Goal: Information Seeking & Learning: Learn about a topic

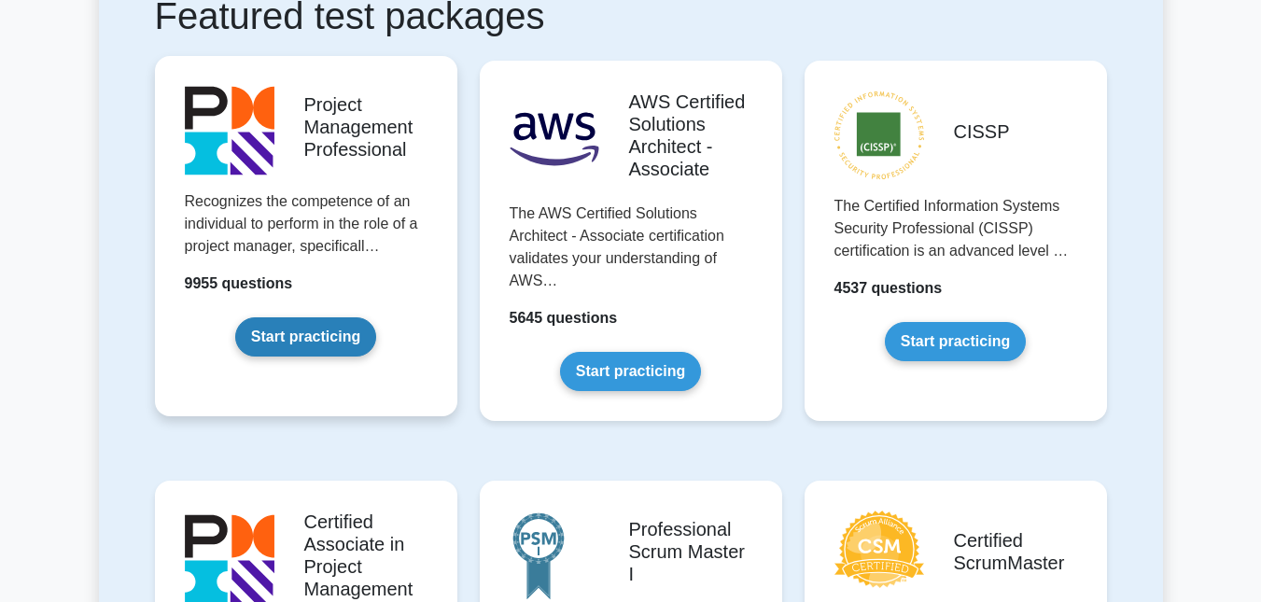
scroll to position [373, 0]
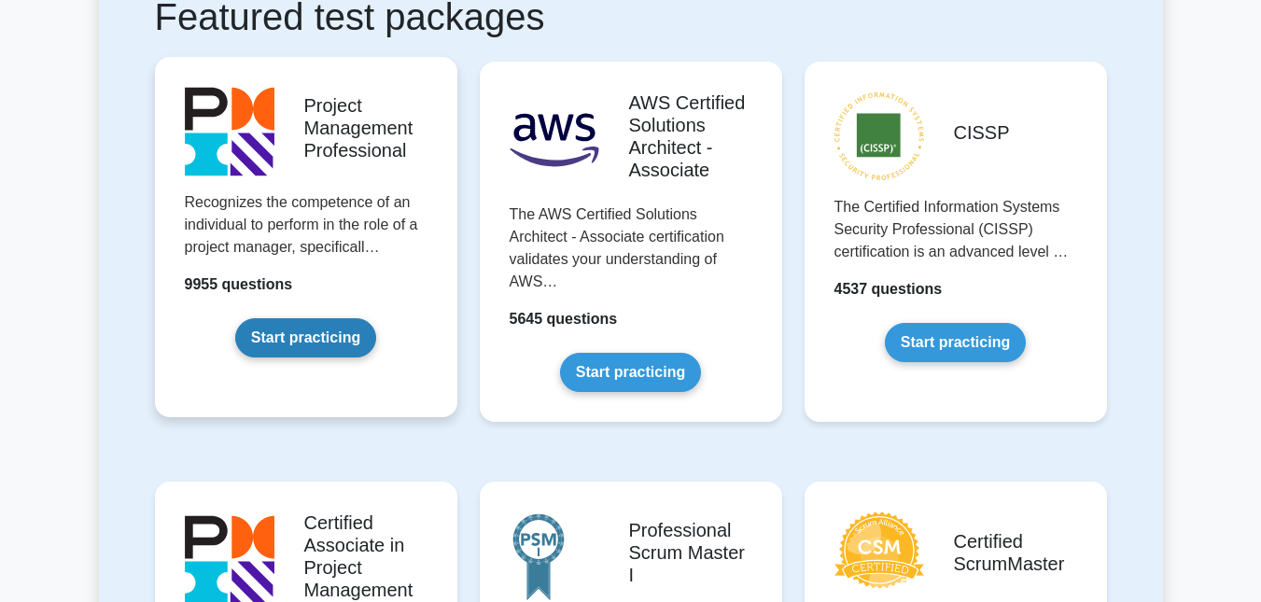
click at [285, 336] on link "Start practicing" at bounding box center [305, 337] width 141 height 39
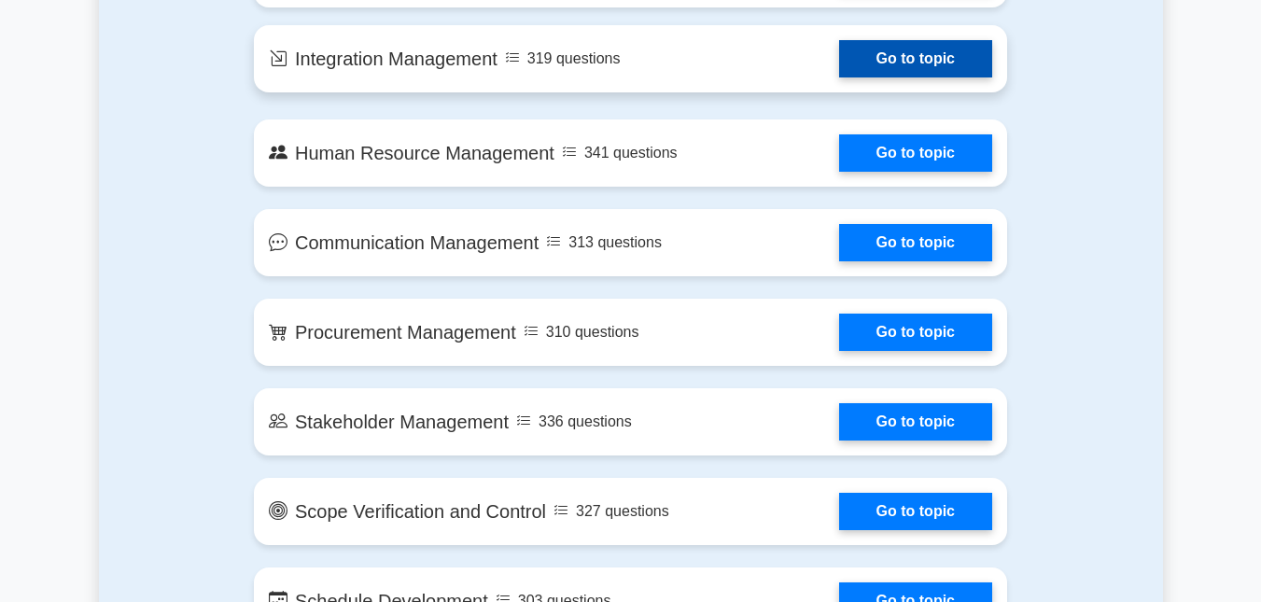
scroll to position [1680, 0]
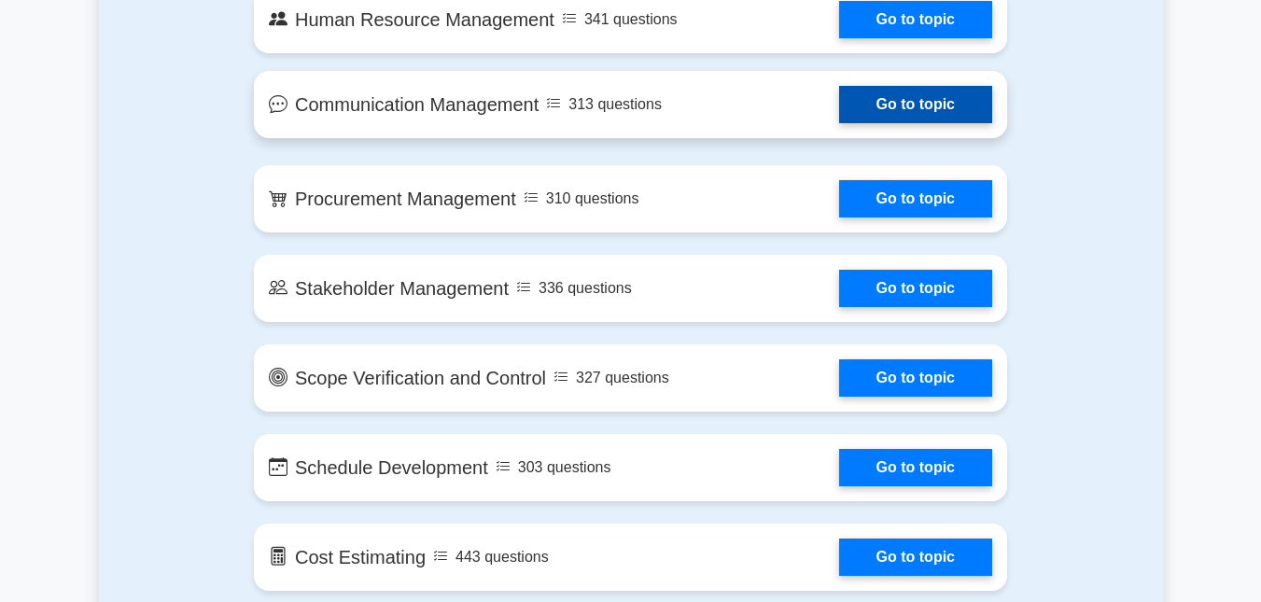
click at [899, 107] on link "Go to topic" at bounding box center [915, 104] width 153 height 37
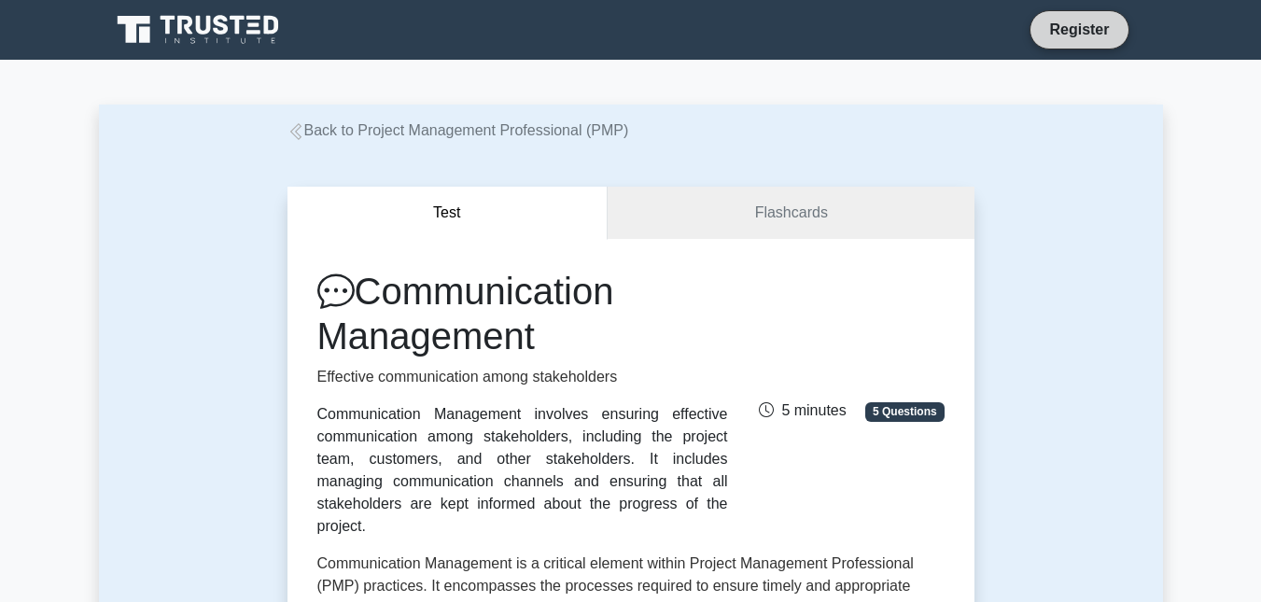
click at [1094, 36] on link "Register" at bounding box center [1079, 29] width 82 height 23
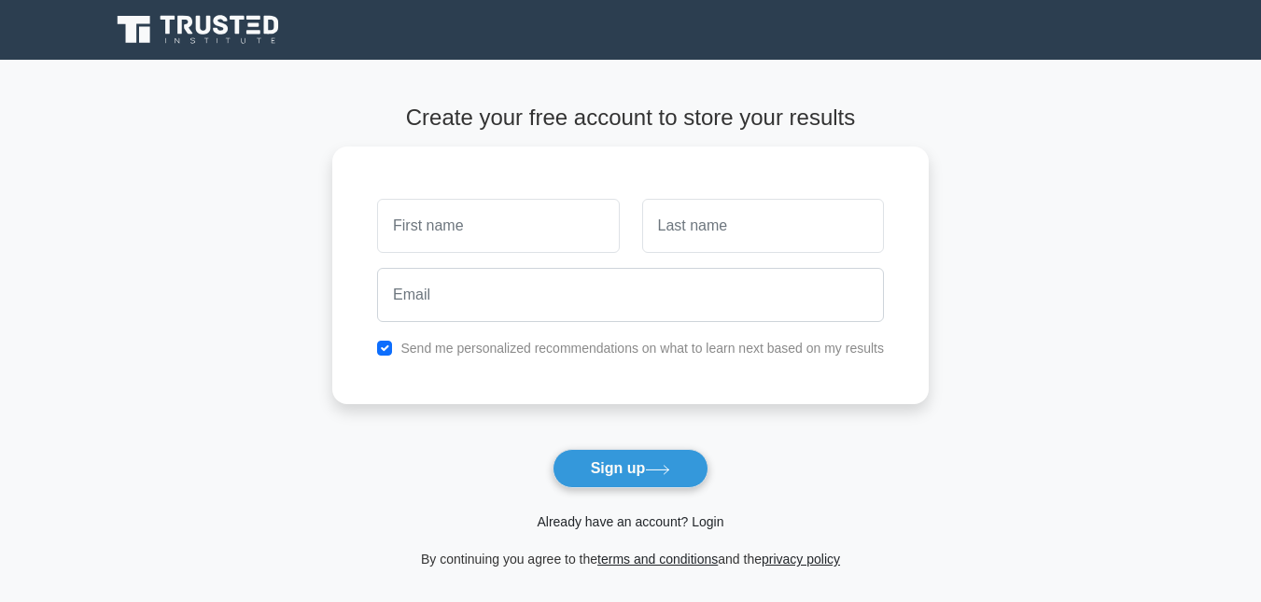
click at [699, 521] on link "Already have an account? Login" at bounding box center [630, 521] width 187 height 15
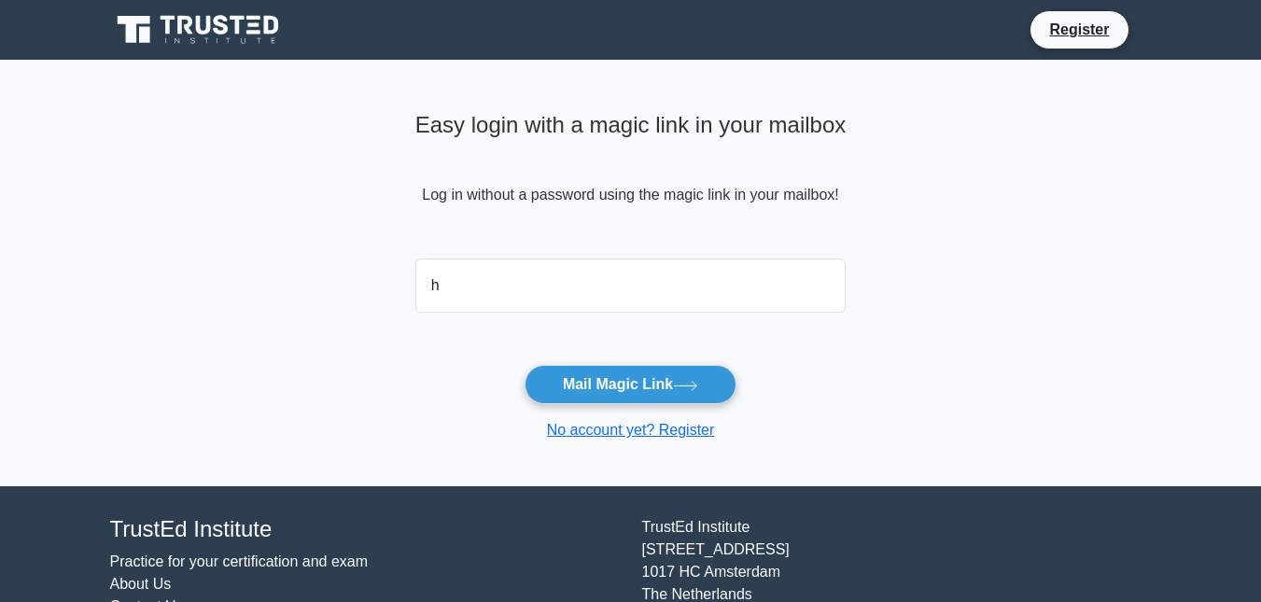
type input "heerarampaul4@gmail.com"
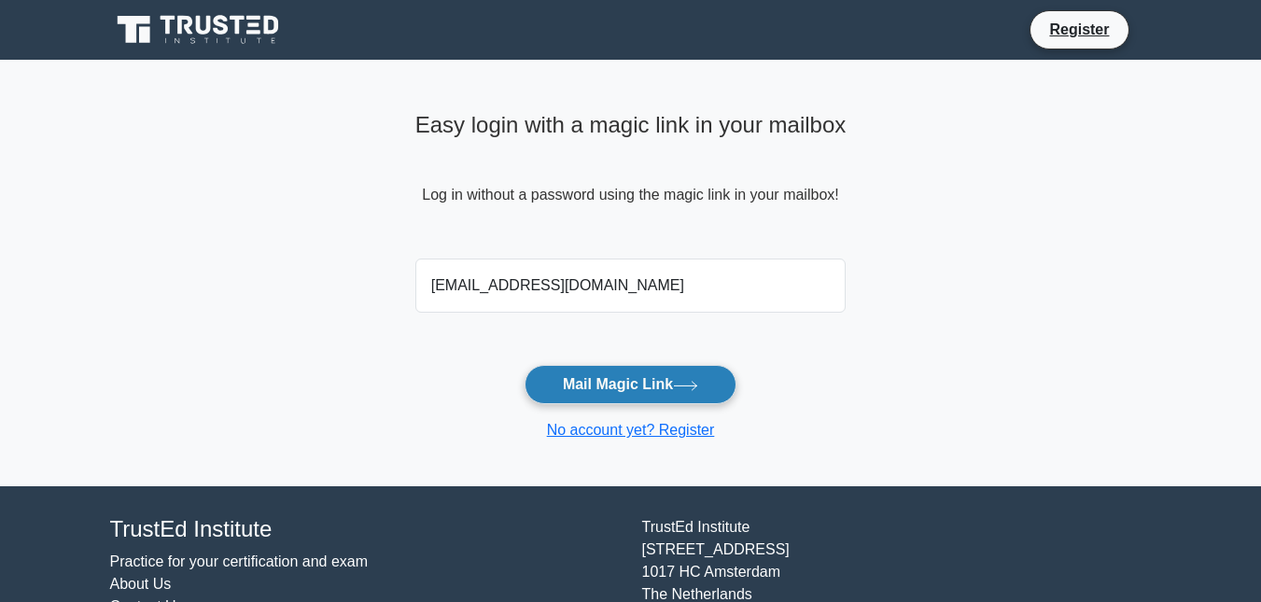
click at [628, 385] on button "Mail Magic Link" at bounding box center [631, 384] width 212 height 39
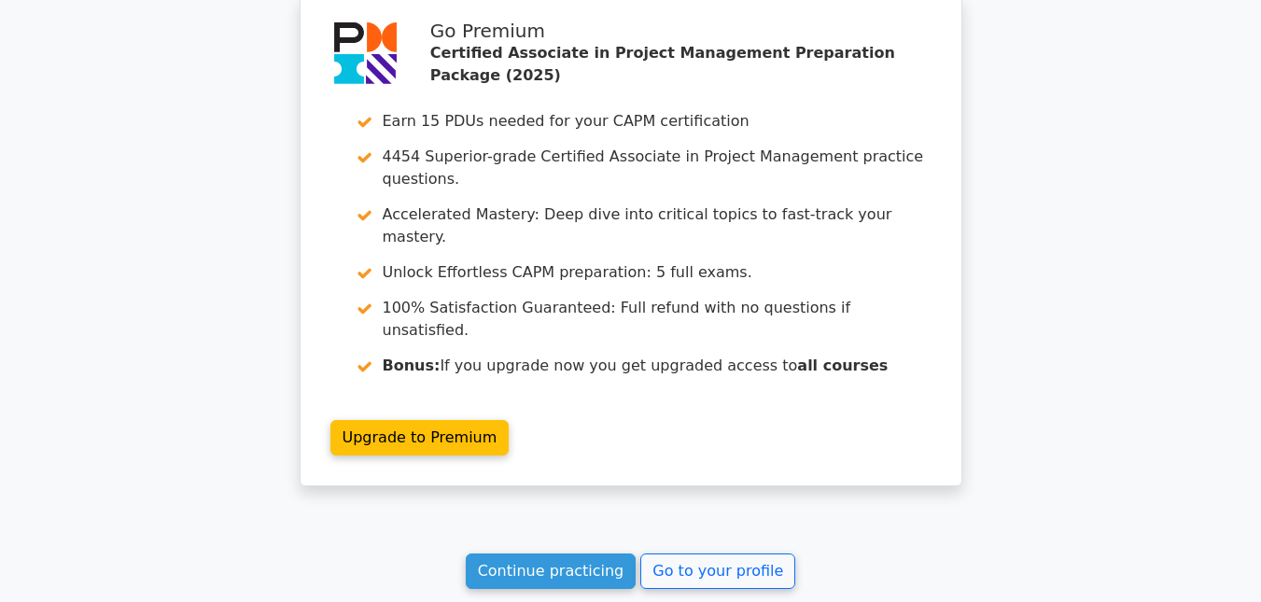
scroll to position [1587, 0]
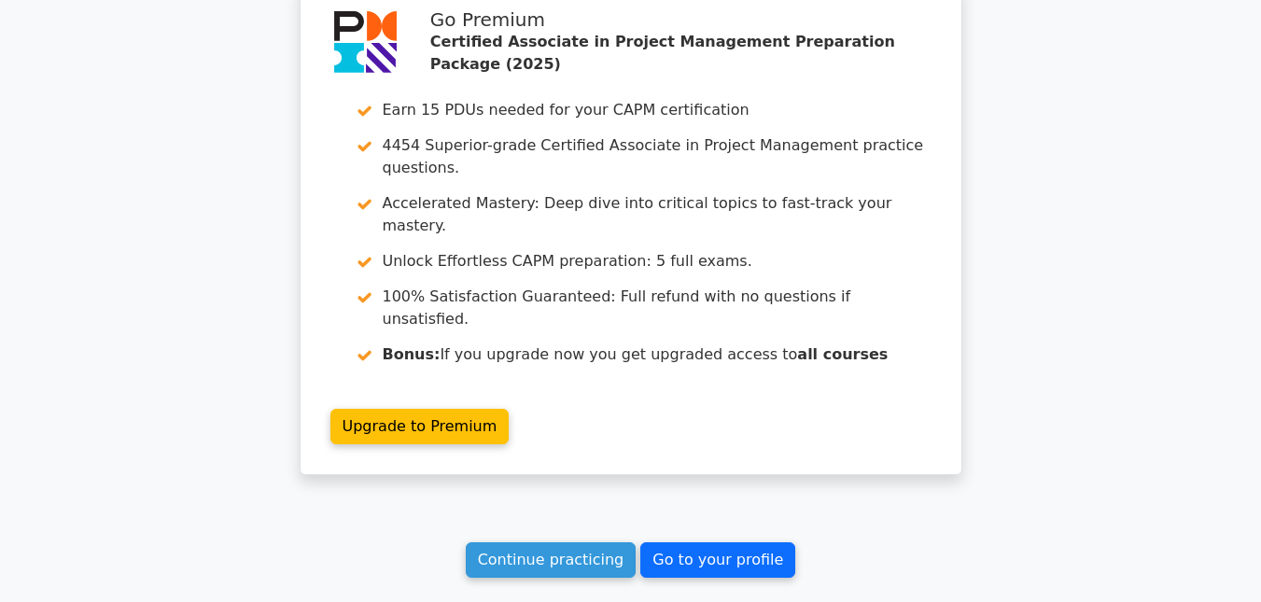
click at [673, 542] on link "Go to your profile" at bounding box center [717, 559] width 155 height 35
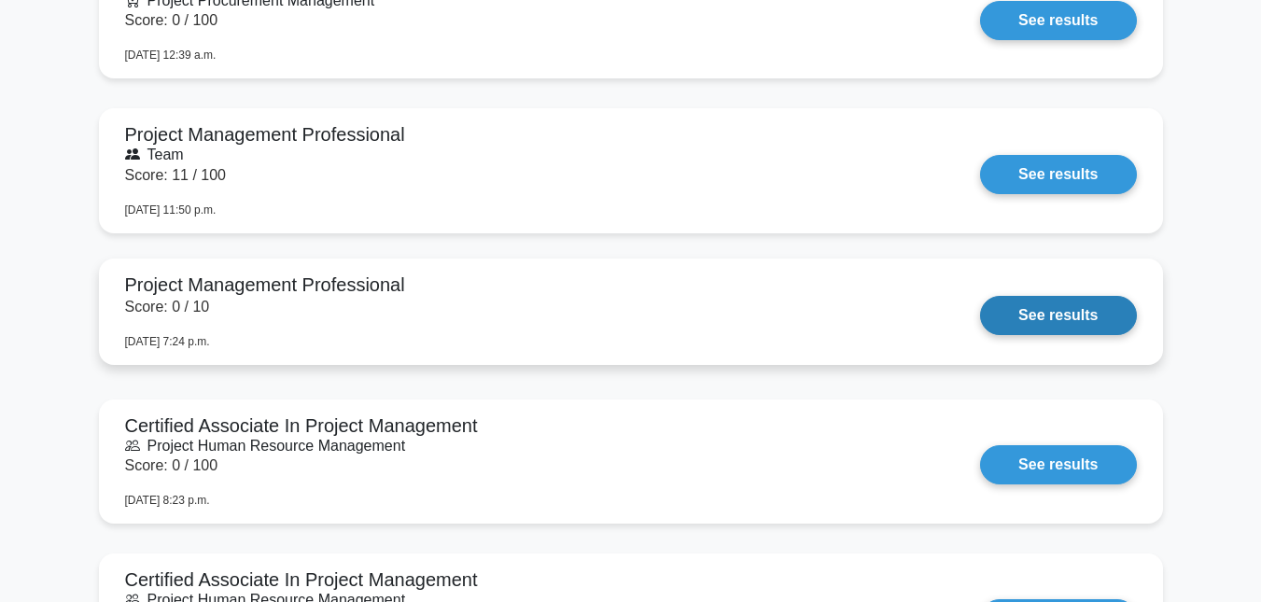
scroll to position [3174, 0]
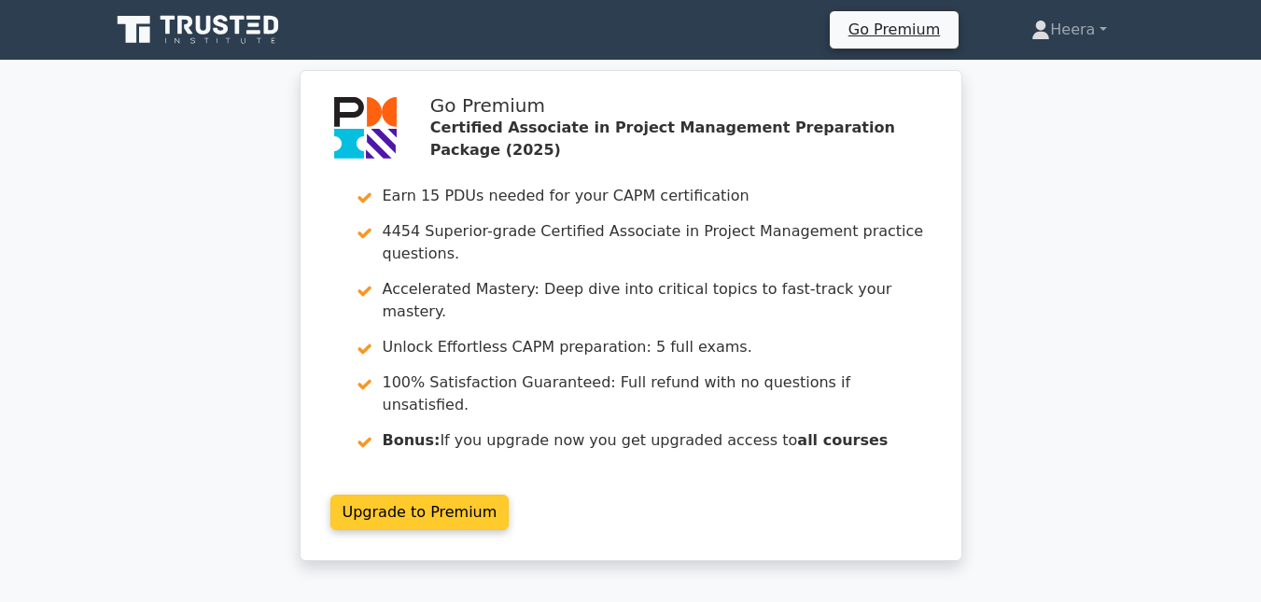
click at [385, 495] on link "Upgrade to Premium" at bounding box center [419, 512] width 179 height 35
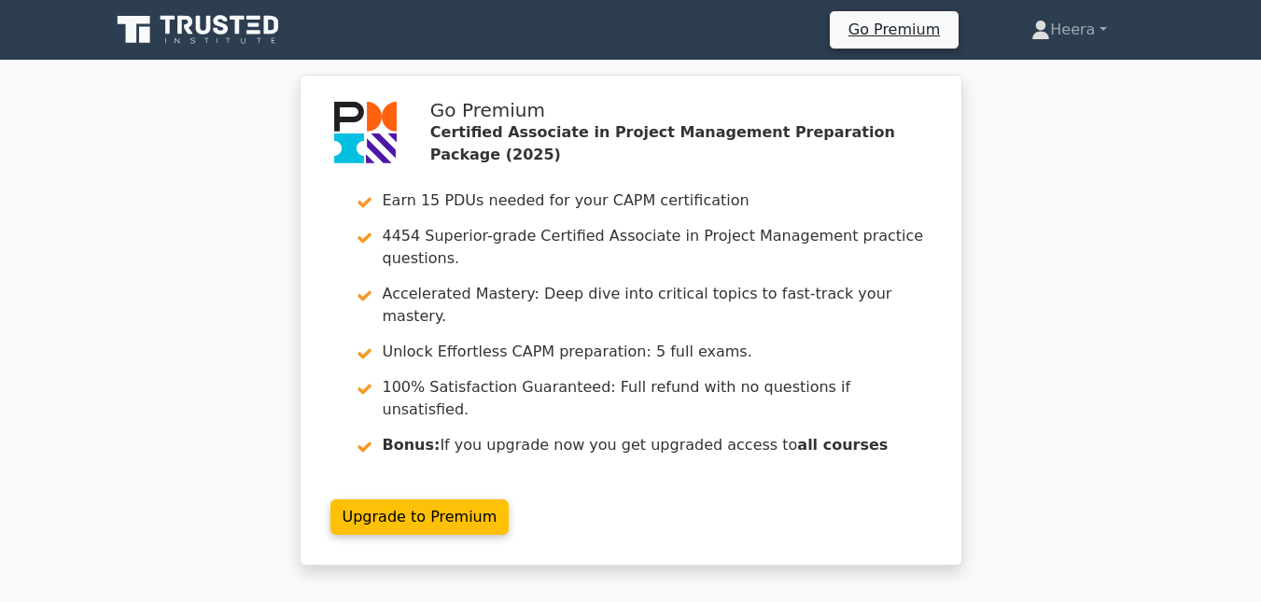
click at [236, 12] on link at bounding box center [199, 29] width 179 height 45
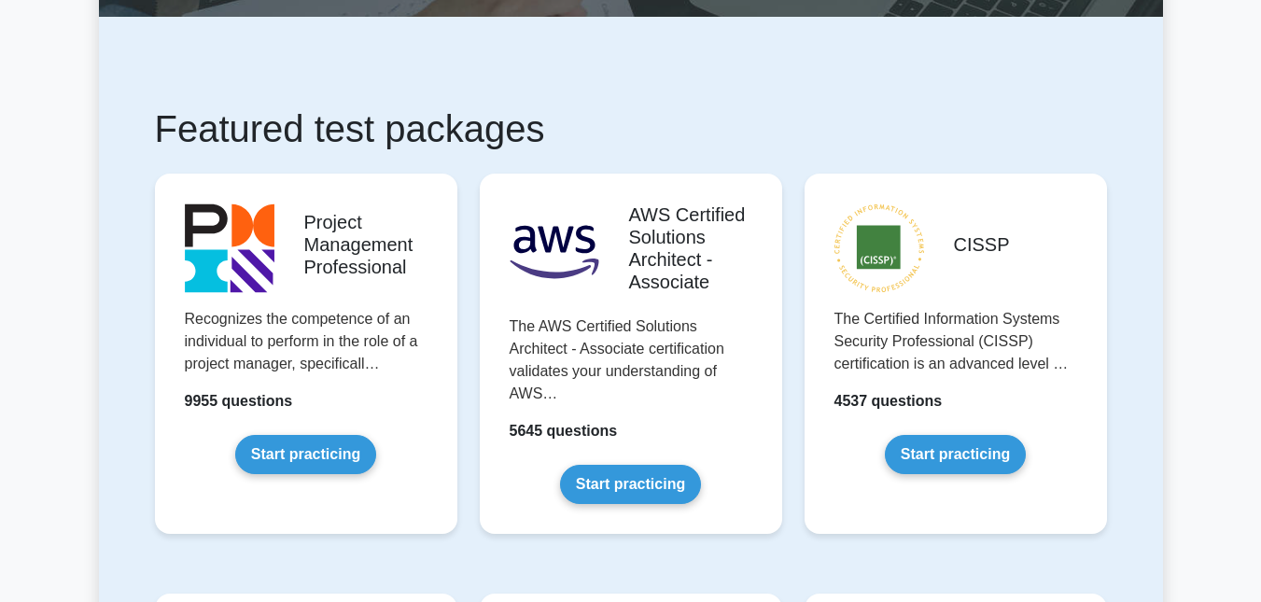
scroll to position [280, 0]
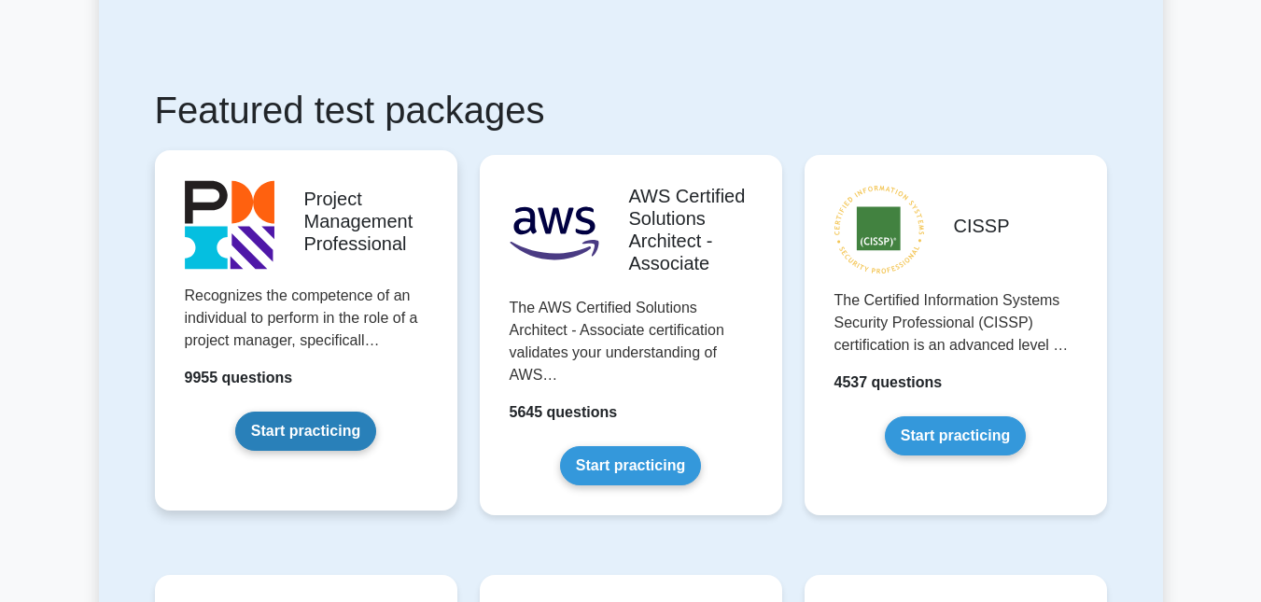
click at [376, 412] on link "Start practicing" at bounding box center [305, 431] width 141 height 39
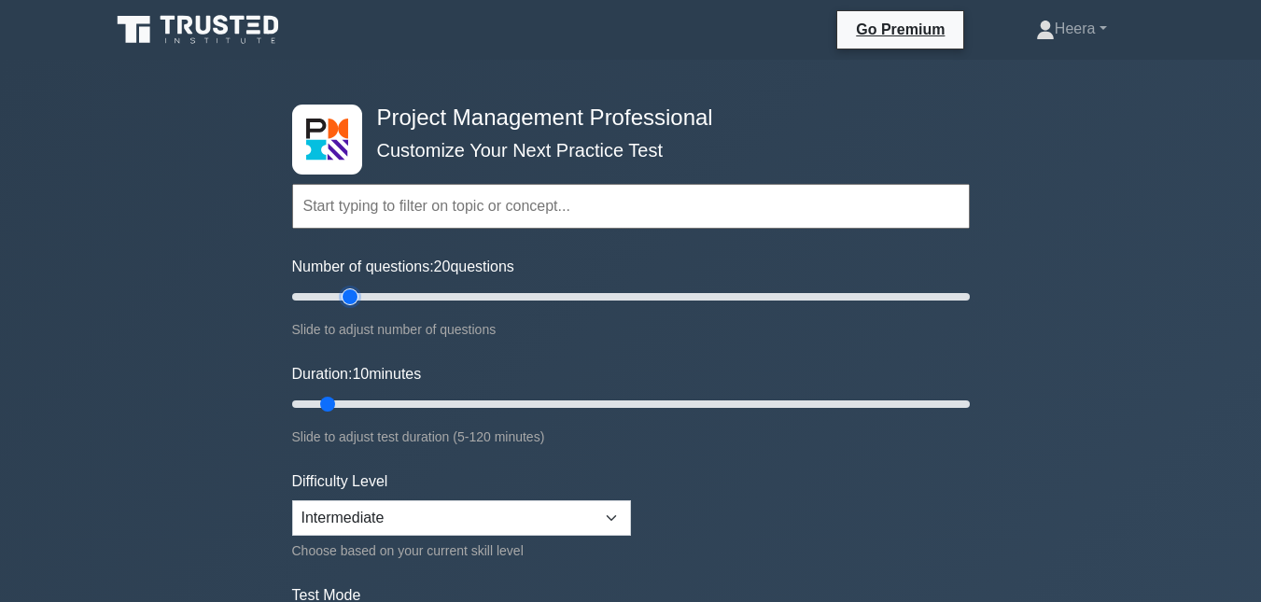
click at [358, 298] on input "Number of questions: 20 questions" at bounding box center [631, 297] width 678 height 22
type input "30"
click at [379, 298] on input "Number of questions: 30 questions" at bounding box center [631, 297] width 678 height 22
click at [410, 402] on input "Duration: 25 minutes" at bounding box center [631, 404] width 678 height 22
click at [438, 403] on input "Duration: 30 minutes" at bounding box center [631, 404] width 678 height 22
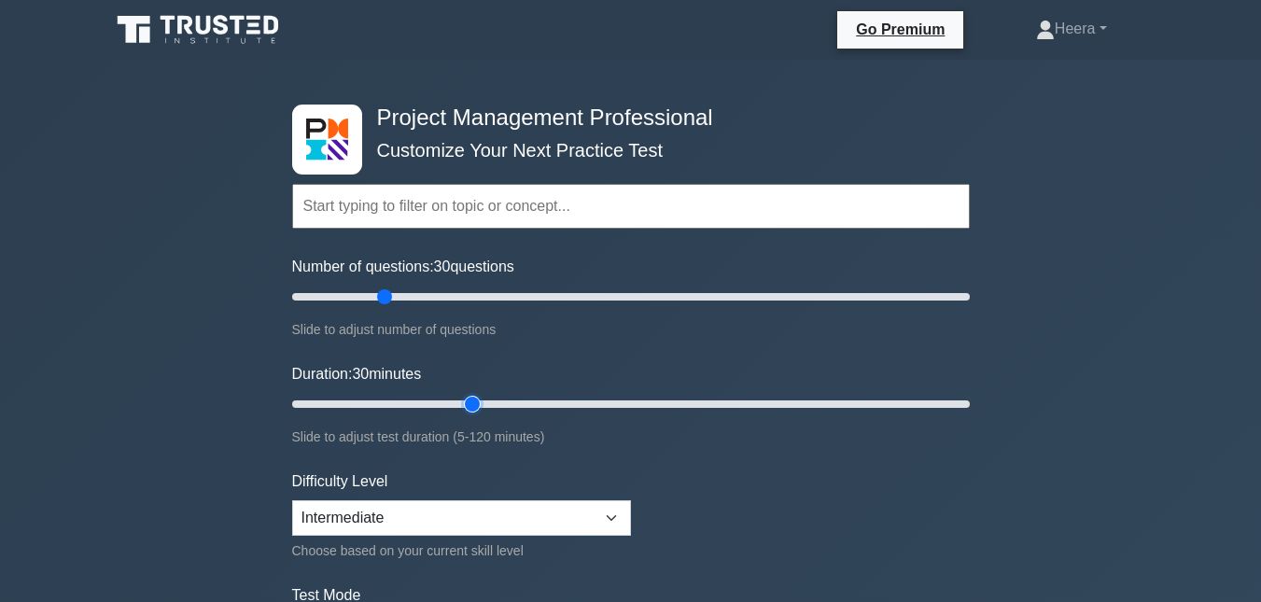
click at [476, 403] on input "Duration: 30 minutes" at bounding box center [631, 404] width 678 height 22
type input "40"
click at [500, 409] on input "Duration: 40 minutes" at bounding box center [631, 404] width 678 height 22
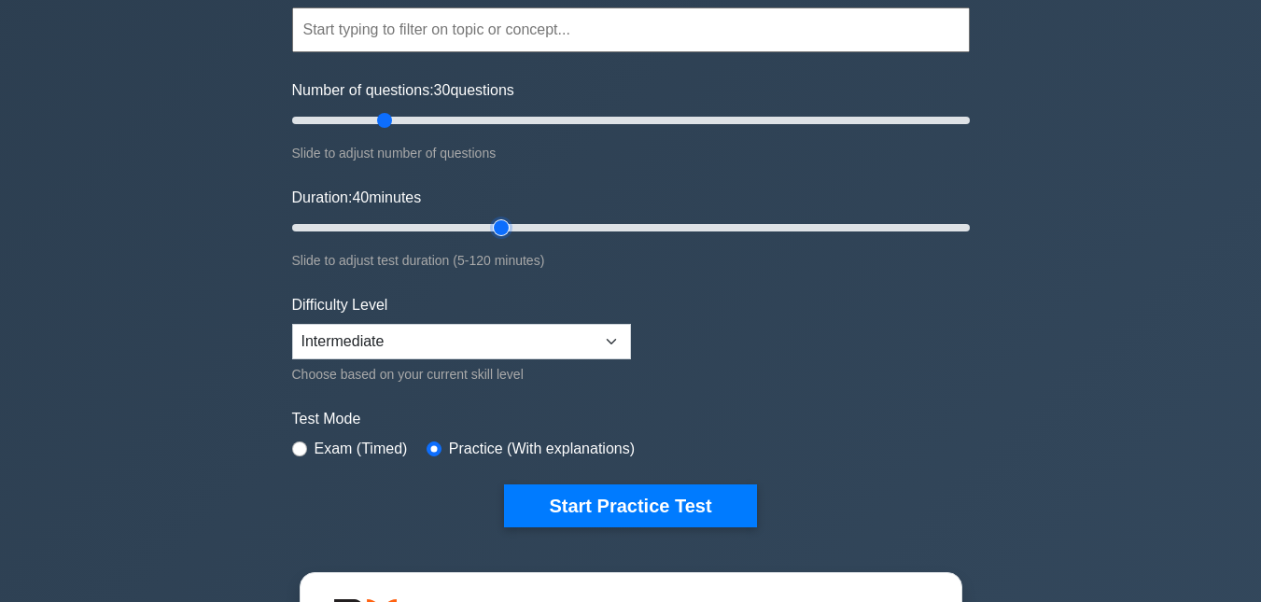
scroll to position [187, 0]
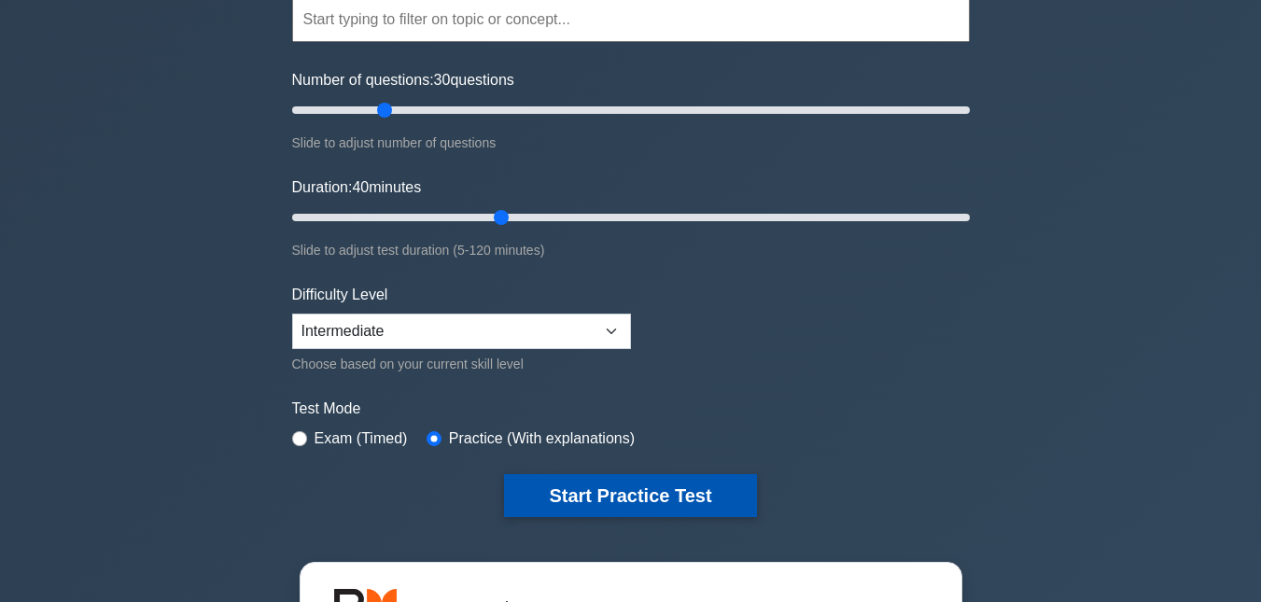
click at [644, 482] on button "Start Practice Test" at bounding box center [630, 495] width 252 height 43
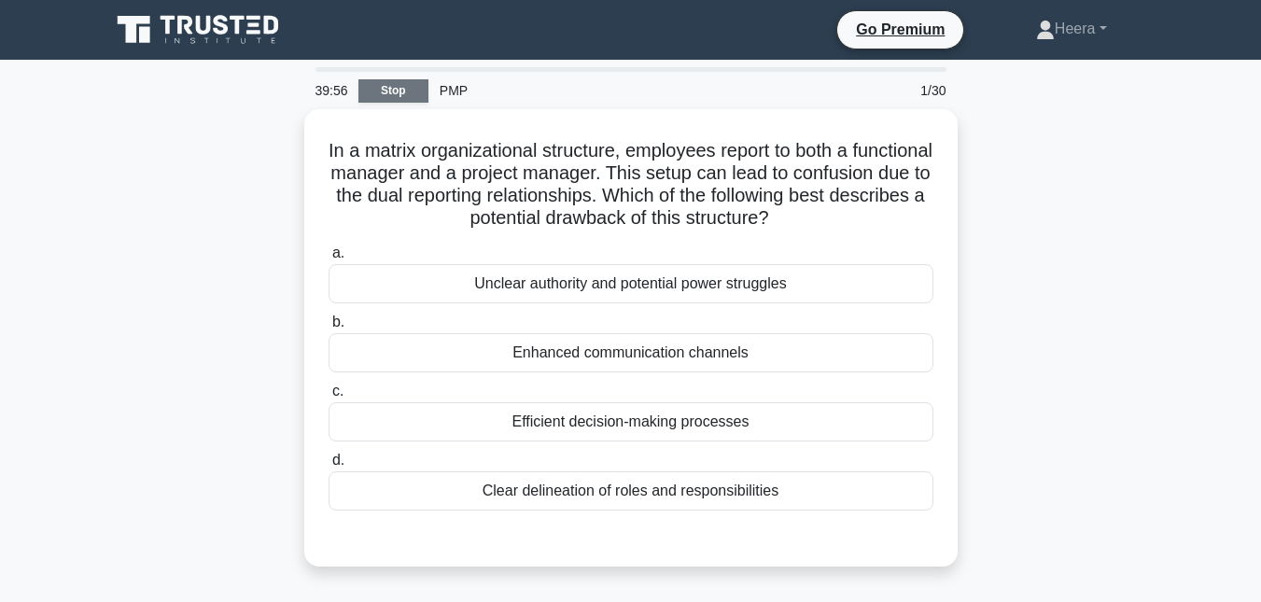
click at [399, 91] on link "Stop" at bounding box center [393, 90] width 70 height 23
